Goal: Task Accomplishment & Management: Manage account settings

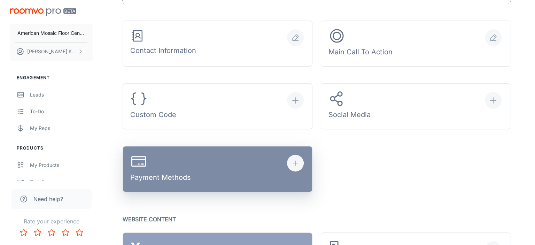
scroll to position [244, 0]
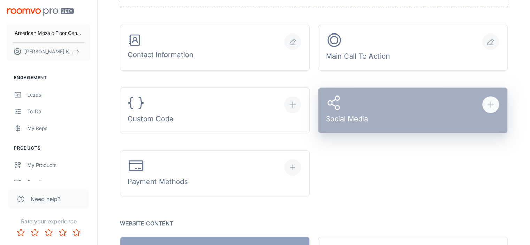
click at [356, 117] on div "Social Media" at bounding box center [347, 110] width 42 height 32
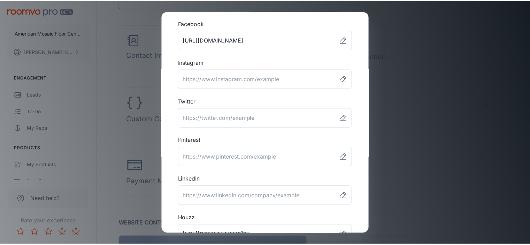
scroll to position [0, 0]
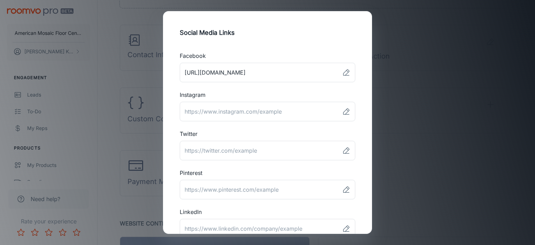
click at [404, 49] on div "Social Media Links Facebook ​ Instagram ​ Twitter ​ Pinterest ​ LinkedIn ​ Houz…" at bounding box center [267, 122] width 535 height 245
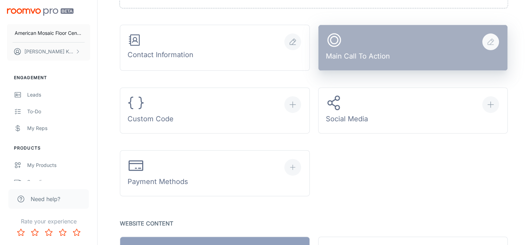
click at [384, 53] on div "Main Call To Action" at bounding box center [358, 48] width 64 height 32
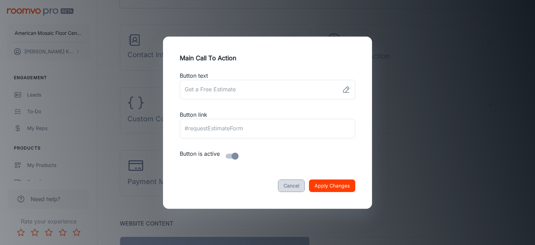
click at [290, 185] on button "Cancel" at bounding box center [291, 186] width 27 height 13
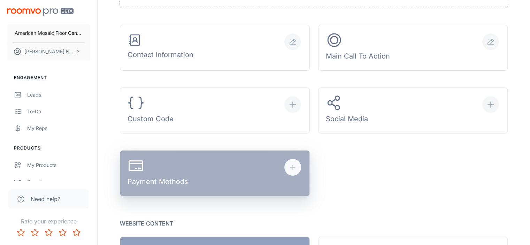
click at [194, 177] on button "Payment Methods" at bounding box center [215, 173] width 190 height 46
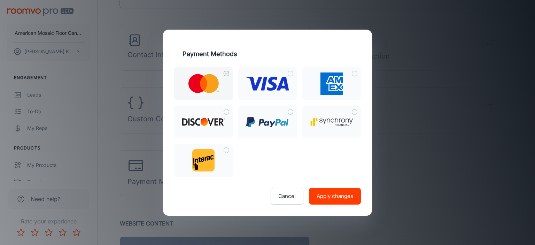
click at [227, 73] on input "checkbox" at bounding box center [226, 73] width 13 height 13
checkbox input "true"
click at [291, 73] on input "checkbox" at bounding box center [290, 73] width 13 height 13
checkbox input "true"
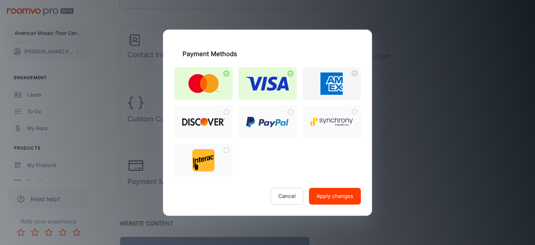
click at [356, 72] on input "checkbox" at bounding box center [355, 73] width 13 height 13
checkbox input "true"
click at [226, 110] on input "checkbox" at bounding box center [226, 112] width 13 height 13
checkbox input "true"
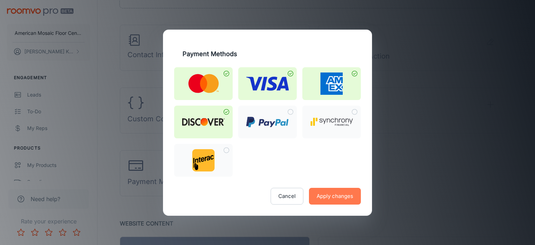
click at [340, 194] on button "Apply changes" at bounding box center [335, 196] width 52 height 17
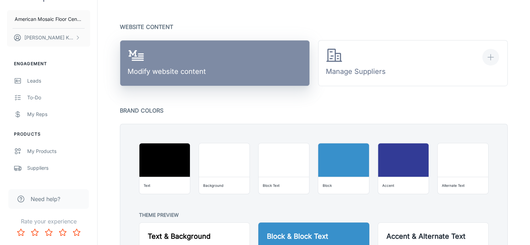
scroll to position [406, 0]
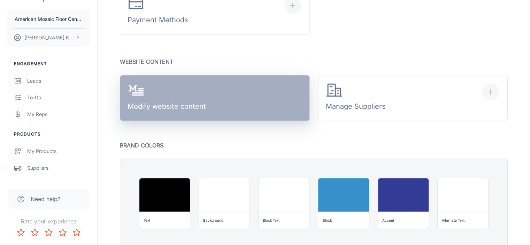
click at [155, 106] on div "Modify website content" at bounding box center [167, 98] width 78 height 32
